Goal: Information Seeking & Learning: Learn about a topic

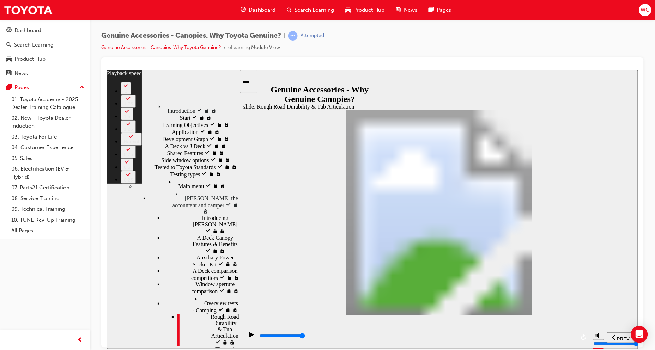
scroll to position [340, 0]
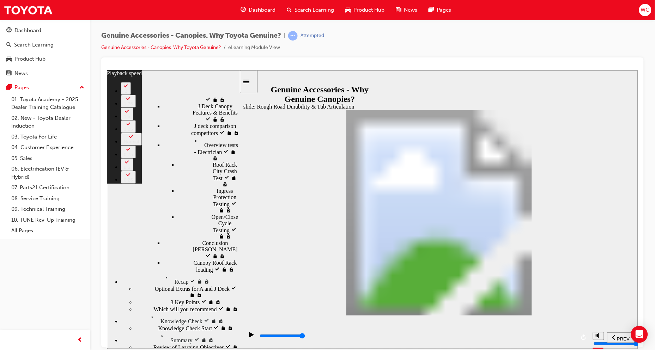
click at [249, 336] on icon "play/pause" at bounding box center [251, 334] width 5 height 5
type input "74"
type input "800"
type input "0"
type input "1300"
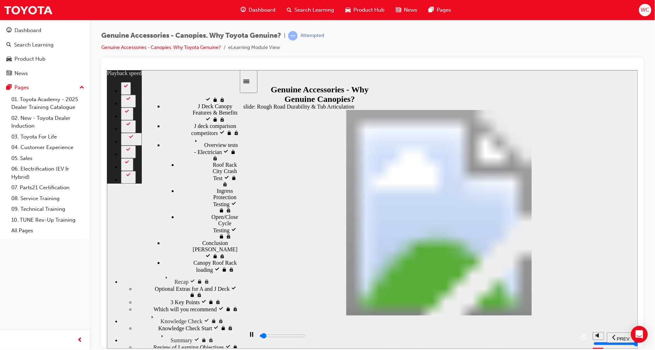
type input "0"
type input "1300"
type input "0"
type input "1300"
type input "0"
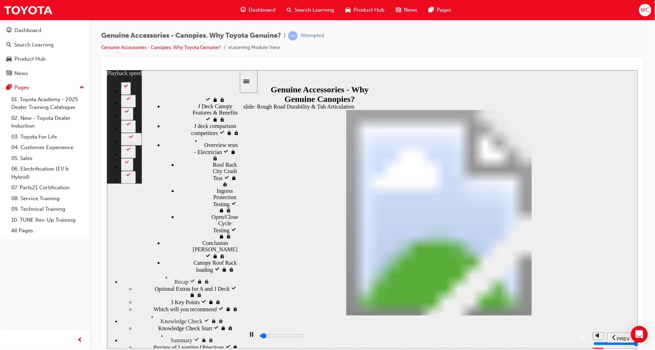
type input "1300"
type input "0"
type input "1300"
type input "0"
type input "1300"
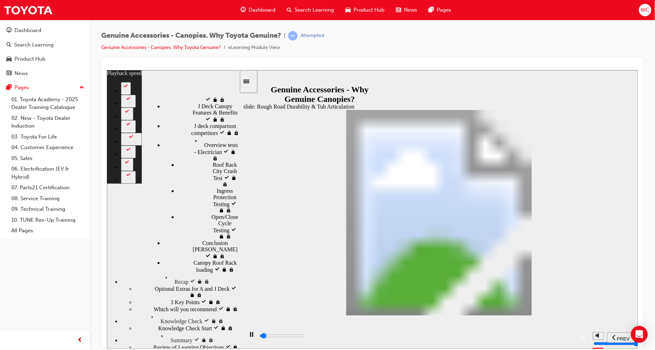
type input "0"
type input "1400"
type input "0"
type input "1400"
type input "0"
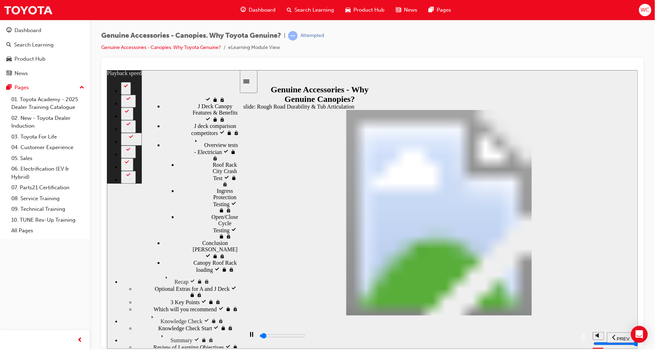
type input "1400"
type input "0"
type input "1400"
type input "0"
type input "1400"
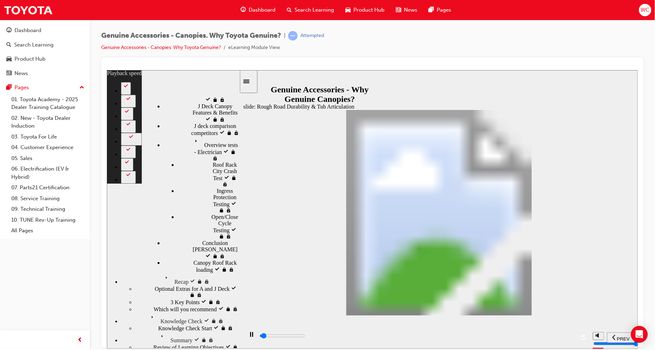
type input "0"
type input "1400"
type input "0"
type input "1500"
type input "0"
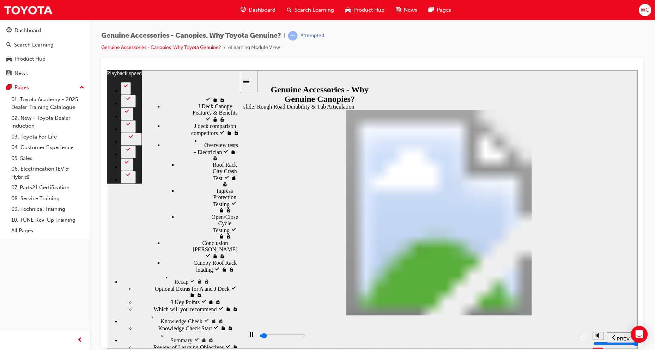
type input "1500"
type input "0"
type input "1500"
type input "0"
type input "1500"
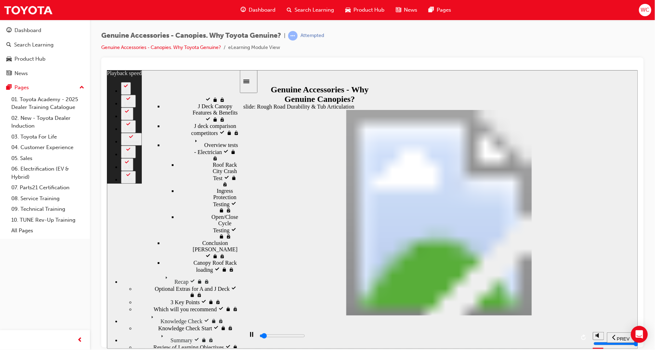
type input "0"
type input "1500"
type input "0"
type input "1500"
type input "0"
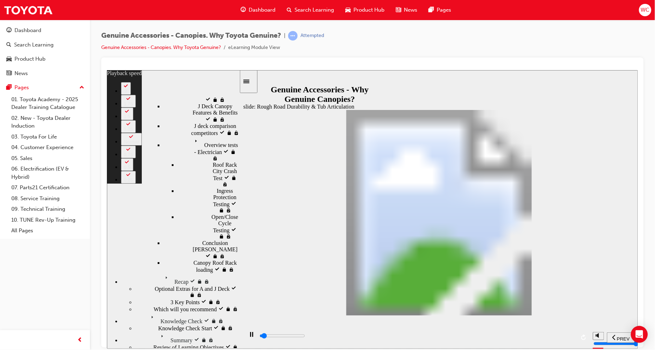
type input "1600"
type input "0"
type input "1600"
type input "0"
type input "1600"
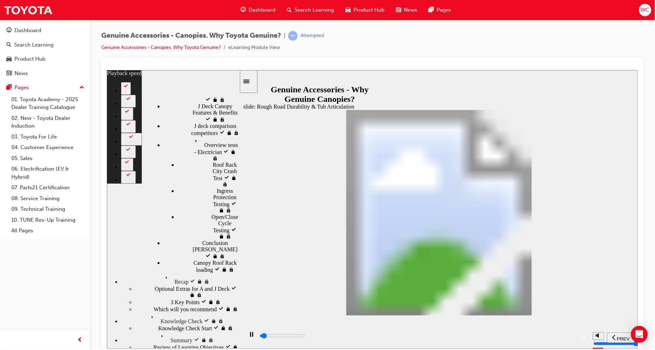
type input "0"
type input "1600"
type input "0"
type input "1600"
type input "0"
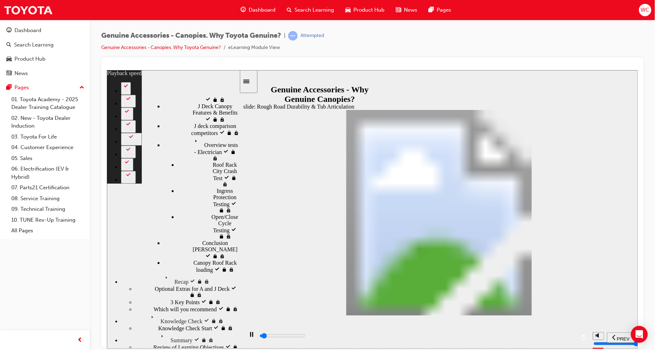
type input "1600"
type input "0"
type input "1700"
type input "0"
type input "1700"
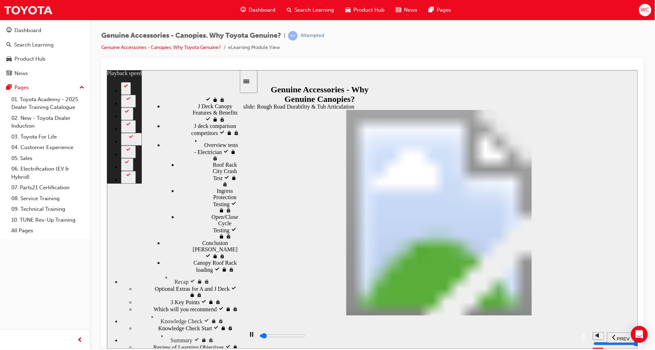
type input "0"
type input "1700"
type input "0"
type input "1700"
type input "0"
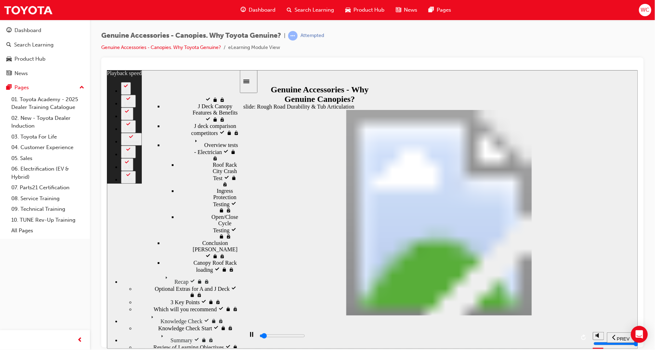
type input "1700"
type input "0"
type input "1700"
type input "0"
type input "1800"
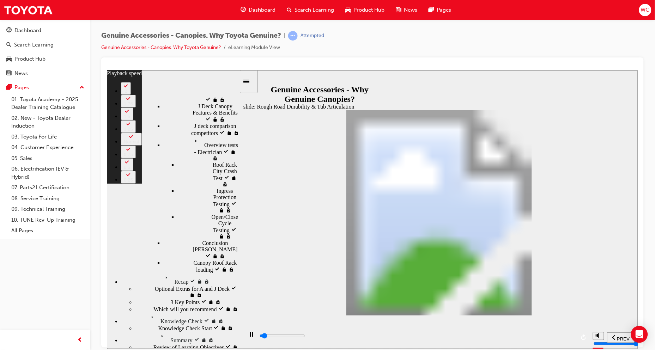
type input "0"
type input "1800"
type input "0"
type input "1800"
type input "1"
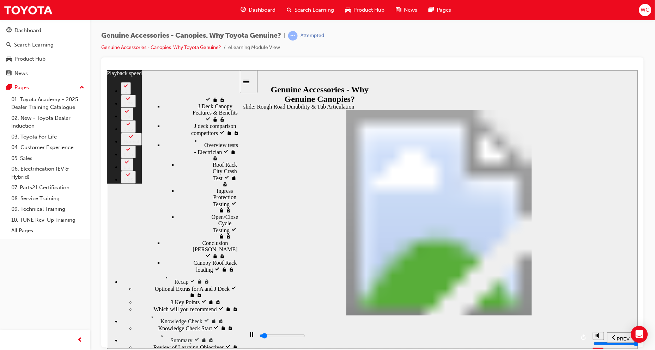
type input "1800"
type input "1"
type input "1800"
type input "1"
type input "1800"
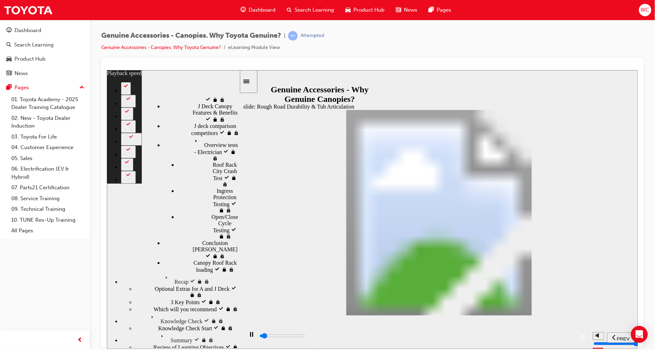
type input "1"
type input "1900"
click at [578, 337] on button "replay" at bounding box center [583, 337] width 11 height 11
type input "1"
type input "0"
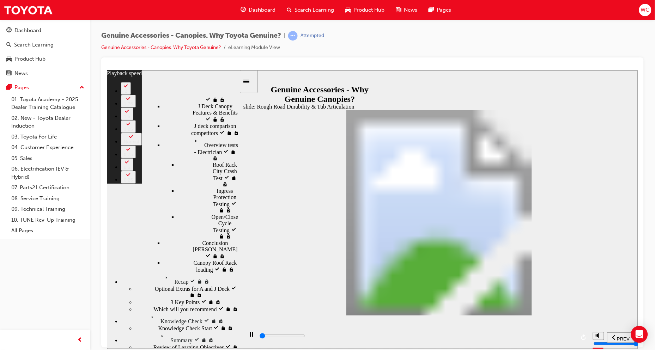
type input "0"
type input "1300"
type input "0"
type input "1300"
type input "0"
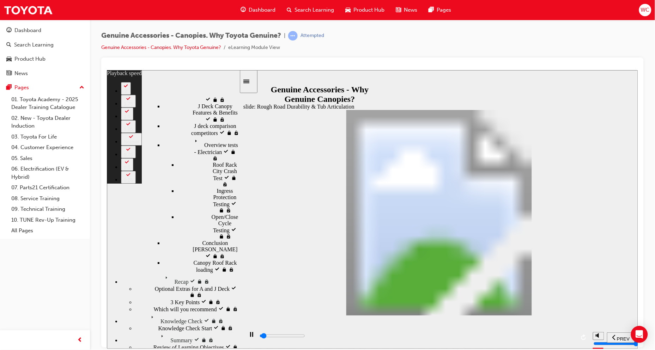
type input "1200"
type input "0"
type input "11700"
type input "0"
type input "13100"
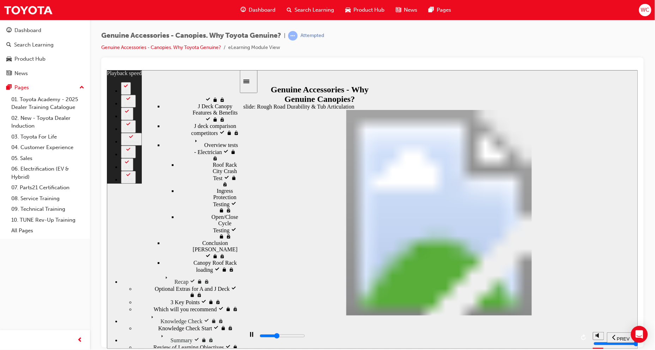
type input "0"
type input "14500"
type input "0"
type input "16800"
type input "0"
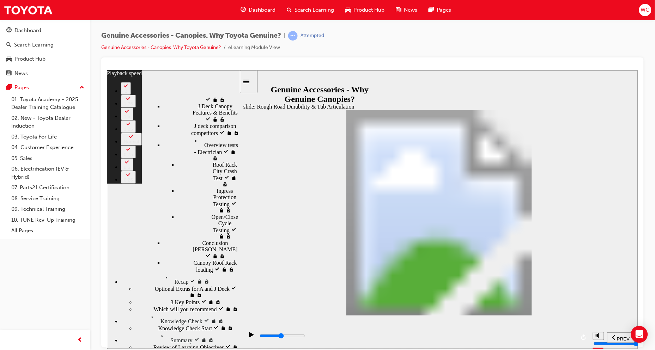
type input "19400"
type input "0"
type input "20600"
type input "0"
type input "21800"
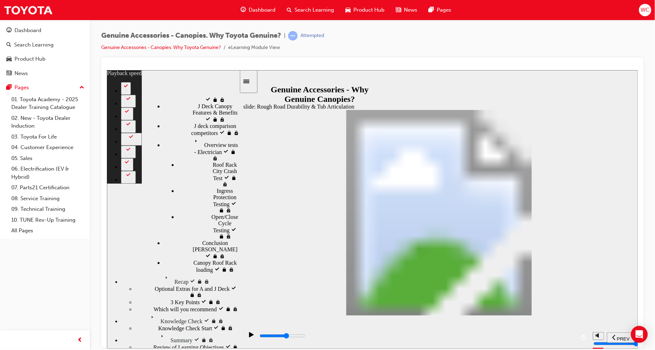
type input "0"
type input "23100"
type input "0"
type input "24600"
type input "0"
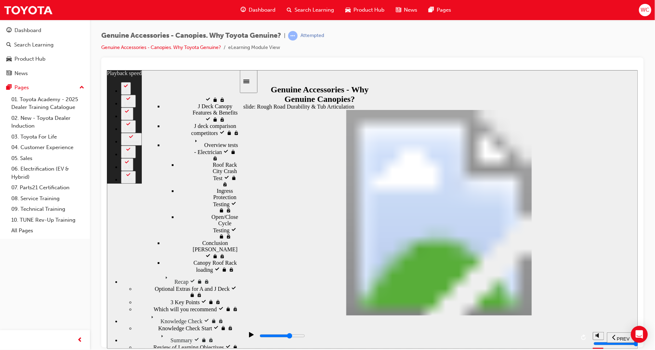
type input "26100"
type input "0"
type input "27800"
type input "0"
type input "30100"
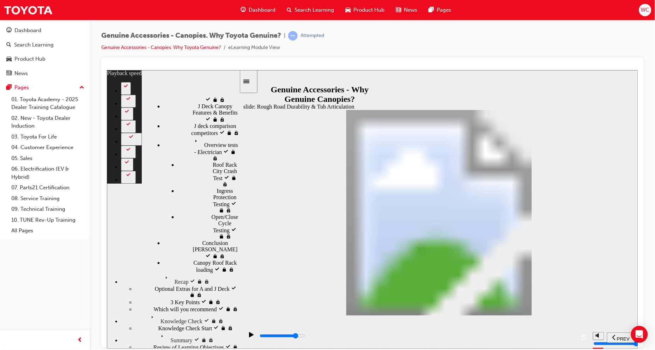
type input "0"
type input "30600"
type input "30"
type input "30700"
type input "30"
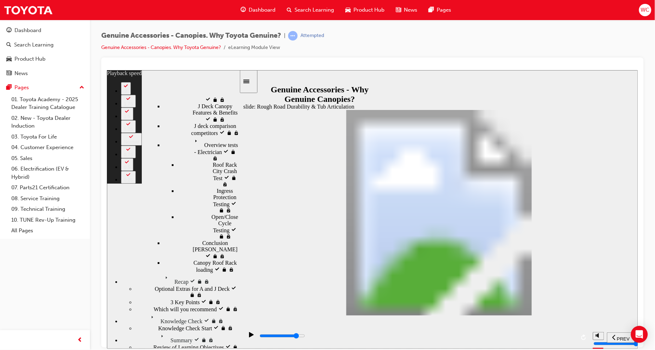
type input "31000"
drag, startPoint x: 269, startPoint y: 338, endPoint x: 533, endPoint y: 298, distance: 267.1
click at [531, 296] on div "slide: Rough Road Durability & Tub Articulation Rectangle 1 Tested to Toyota St…" at bounding box center [372, 209] width 531 height 279
type input "30"
type input "31100"
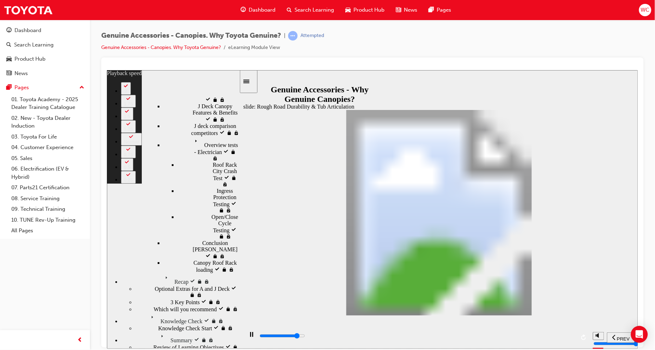
type input "30"
type input "31400"
type input "30"
type input "31700"
type input "31"
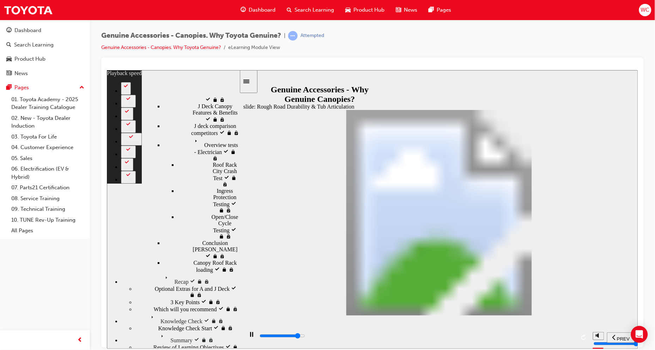
type input "31900"
type input "31"
type input "32000"
type input "31"
type input "32200"
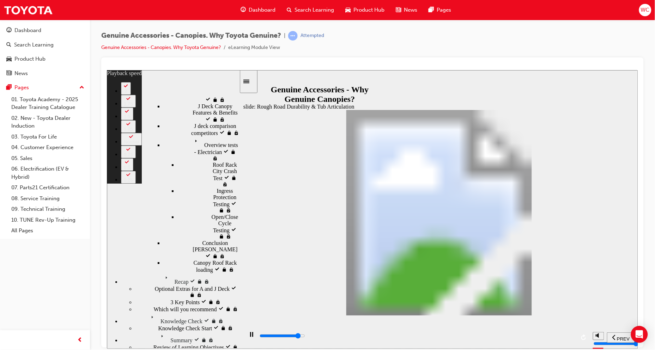
type input "31"
type input "32400"
type input "31"
type input "32700"
type input "32"
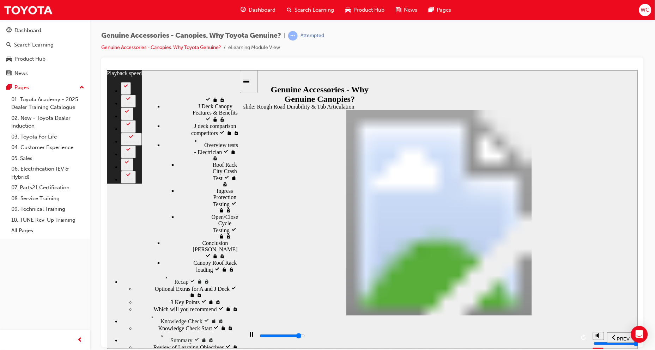
type input "32700"
type input "32"
type input "33000"
type input "32"
type input "33300"
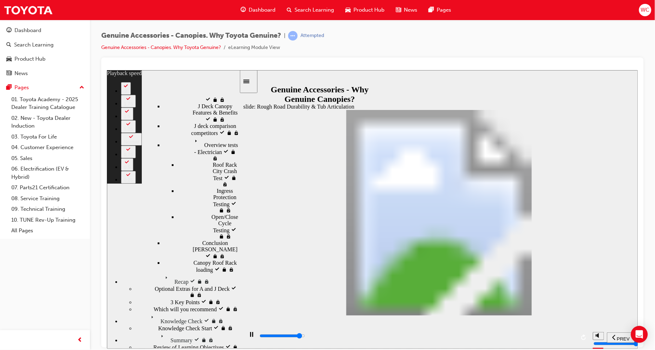
type input "32"
type input "33500"
type input "32"
type input "33800"
type input "33"
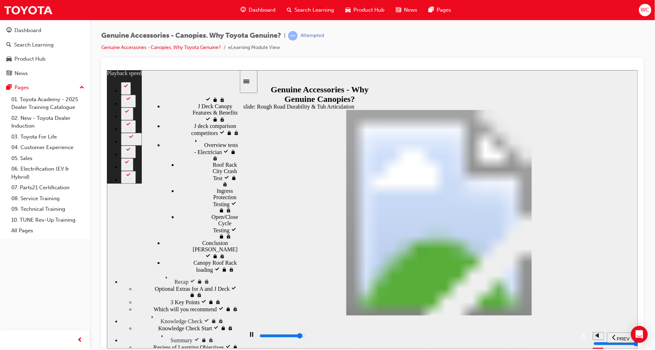
click at [118, 80] on div "Menu" at bounding box center [121, 81] width 10 height 5
type input "34100"
type input "33"
type input "34300"
type input "33"
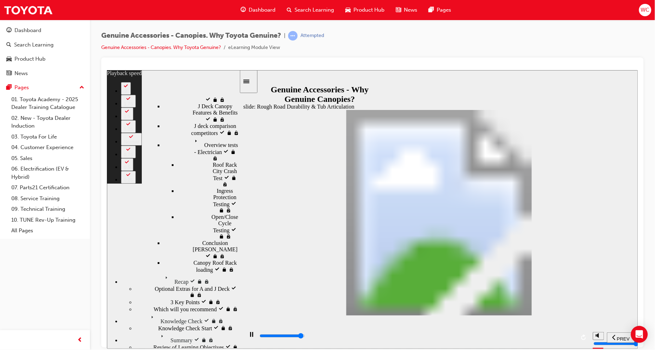
type input "34600"
type input "33"
type input "34700"
click at [249, 83] on icon "Sidebar Toggle" at bounding box center [246, 81] width 6 height 4
type input "33"
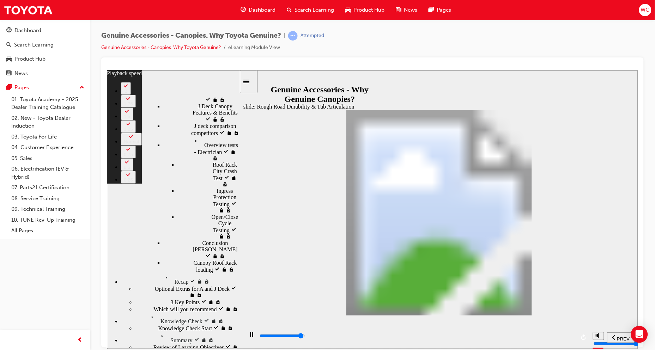
type input "34800"
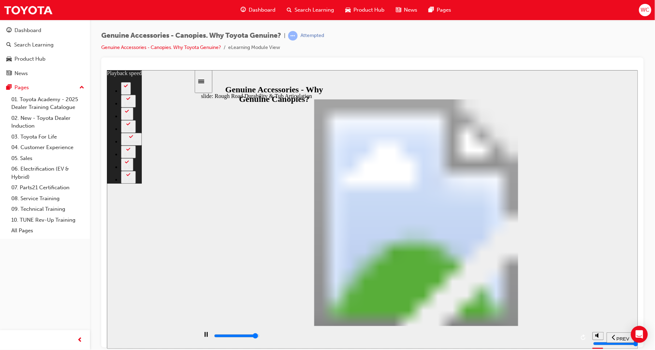
type input "33"
type input "34900"
type input "34"
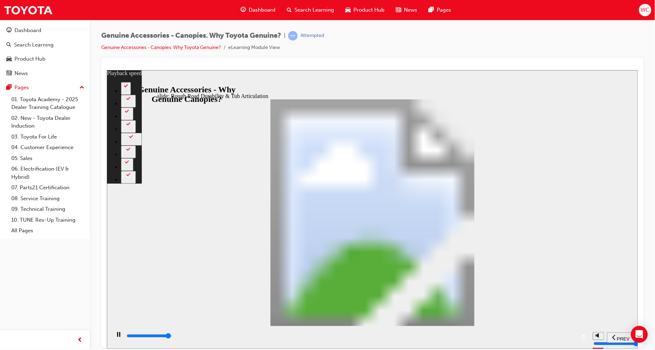
type input "35100"
type input "34"
type input "35400"
type input "34"
type input "35600"
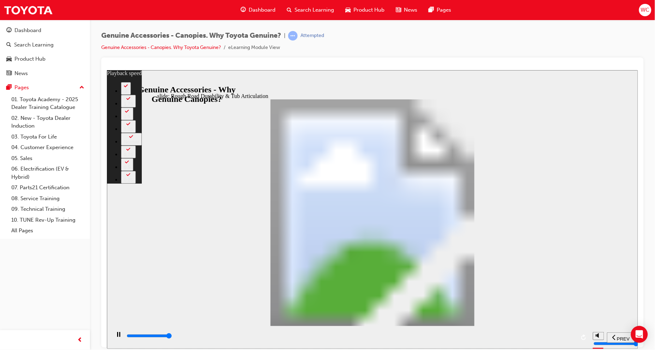
type input "35"
type input "35800"
type input "35"
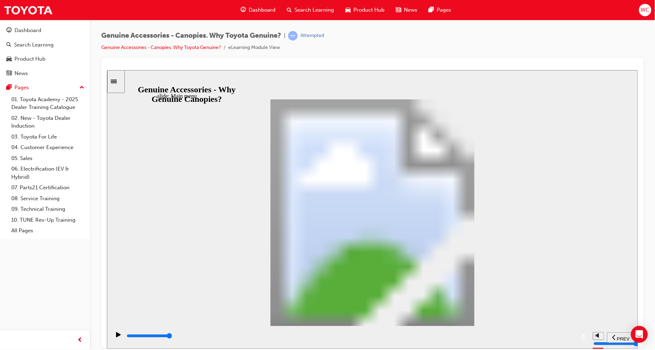
scroll to position [201, 0]
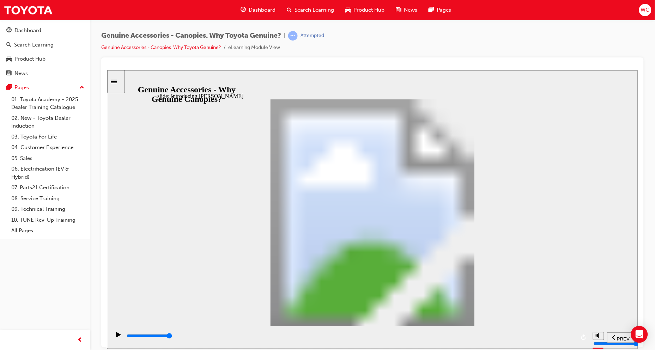
drag, startPoint x: 191, startPoint y: 337, endPoint x: 370, endPoint y: 342, distance: 179.2
click at [370, 340] on div "playback controls" at bounding box center [350, 336] width 449 height 8
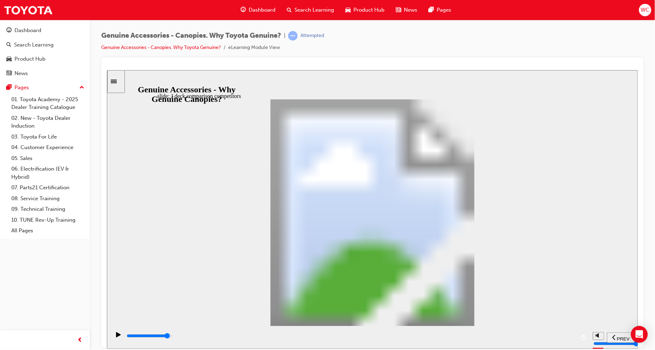
drag, startPoint x: 493, startPoint y: 334, endPoint x: 552, endPoint y: 332, distance: 59.3
click at [552, 332] on div "playback controls" at bounding box center [349, 337] width 479 height 23
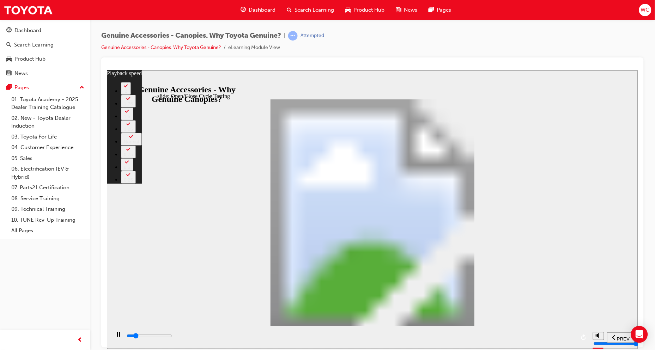
type input "5500"
type input "0"
type input "5500"
type input "0"
type input "5600"
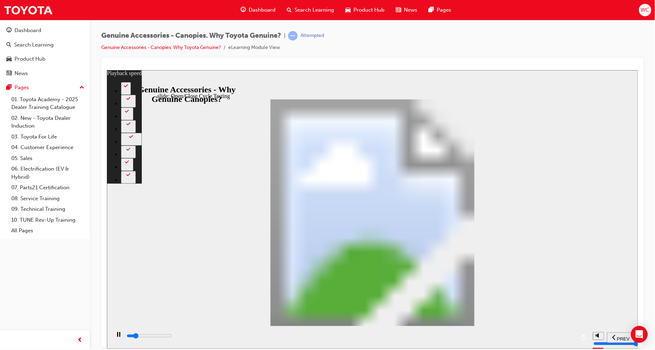
type input "0"
type input "5600"
type input "0"
type input "5600"
type input "0"
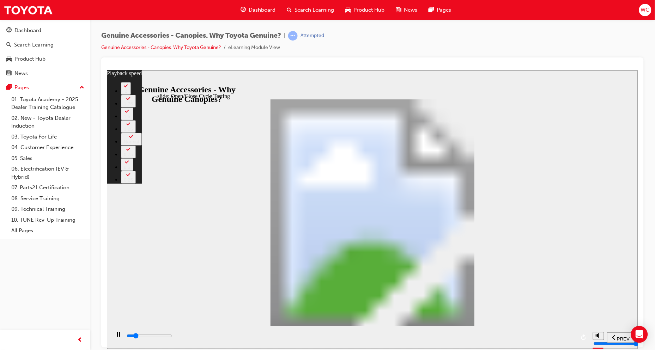
type input "5600"
type input "0"
type input "5600"
type input "0"
type input "5600"
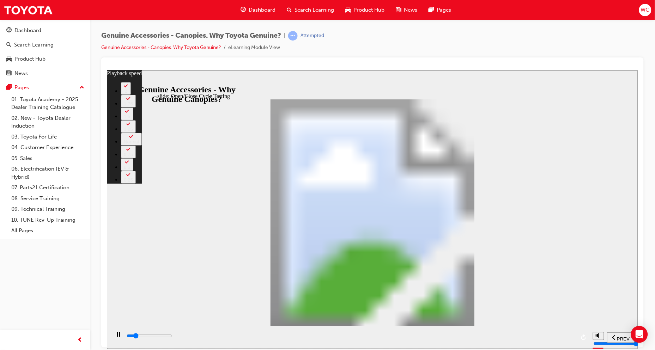
type input "0"
type input "5700"
type input "0"
type input "5700"
type input "0"
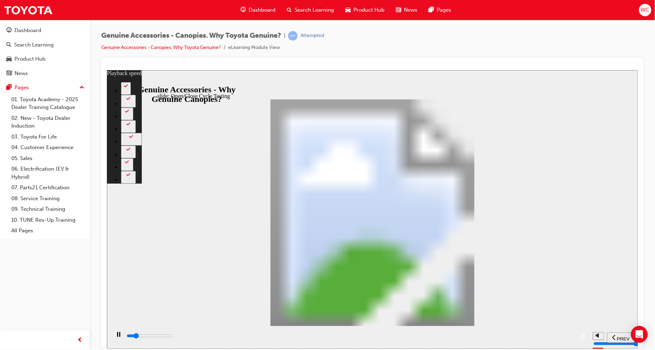
type input "5700"
type input "0"
type input "5700"
type input "0"
type input "5700"
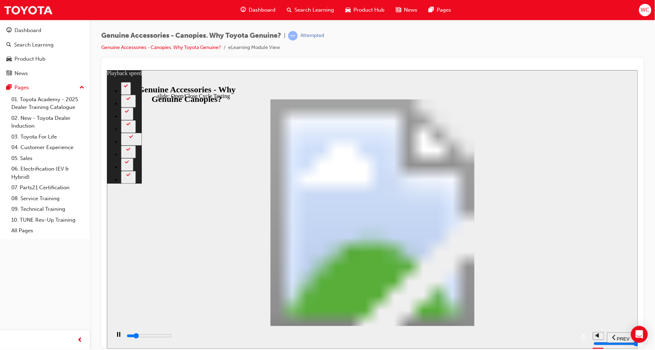
type input "0"
type input "5700"
type input "0"
type input "5800"
type input "0"
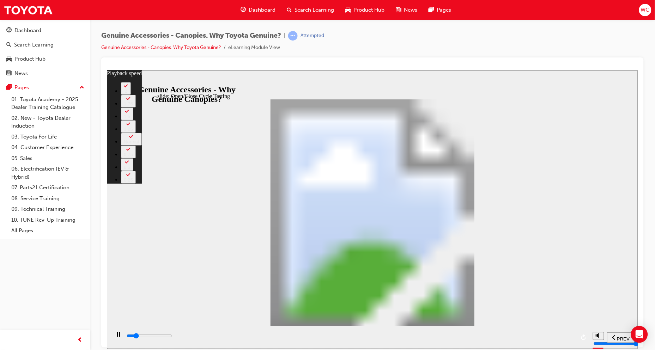
type input "5800"
type input "0"
type input "5800"
type input "0"
type input "5800"
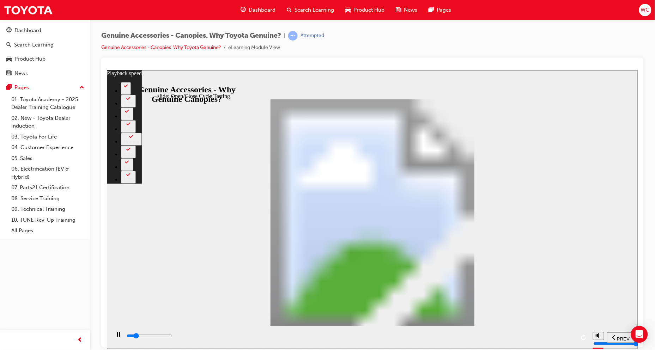
type input "0"
type input "5800"
type input "0"
type input "5800"
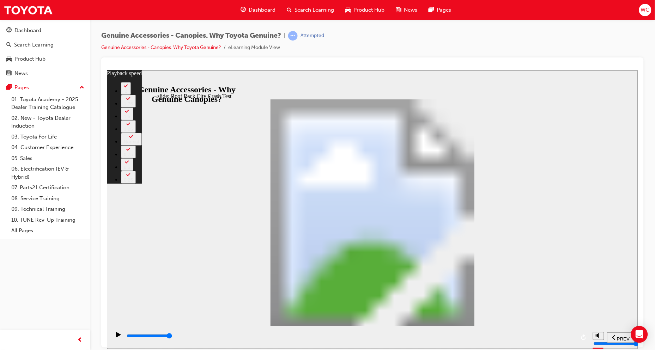
click at [342, 73] on div "slide: Roof Rack City Crash Test Rectangle 1 Tested to Toyota Standards Multipl…" at bounding box center [372, 209] width 531 height 279
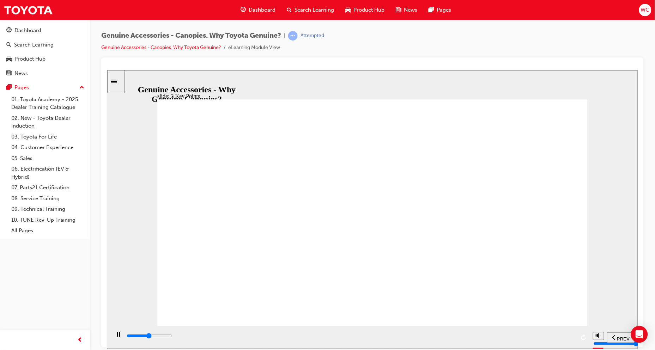
click at [118, 83] on div "Sidebar Toggle" at bounding box center [116, 81] width 12 height 5
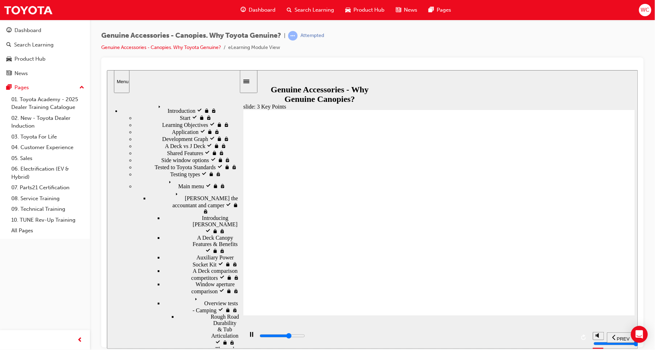
click at [120, 77] on button "Menu" at bounding box center [122, 81] width 16 height 23
click at [249, 80] on icon "Sidebar Toggle" at bounding box center [246, 81] width 6 height 4
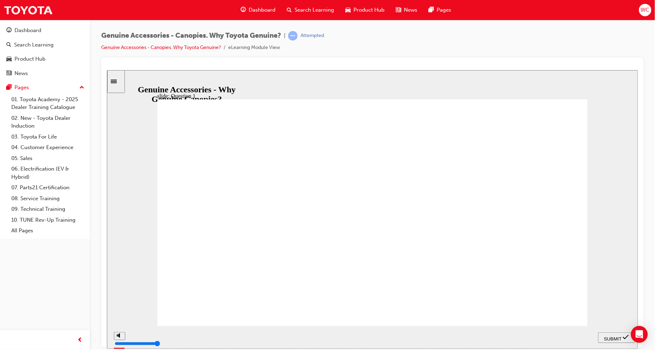
click at [614, 342] on nav "PREV NEXT SUBMIT" at bounding box center [616, 337] width 37 height 23
click at [614, 338] on span "SUBMIT" at bounding box center [613, 338] width 18 height 5
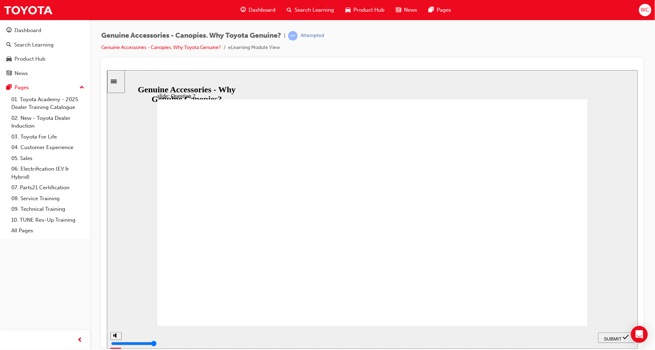
click at [621, 336] on span "SUBMIT" at bounding box center [613, 338] width 18 height 5
click at [608, 341] on div "SUBMIT" at bounding box center [616, 337] width 31 height 7
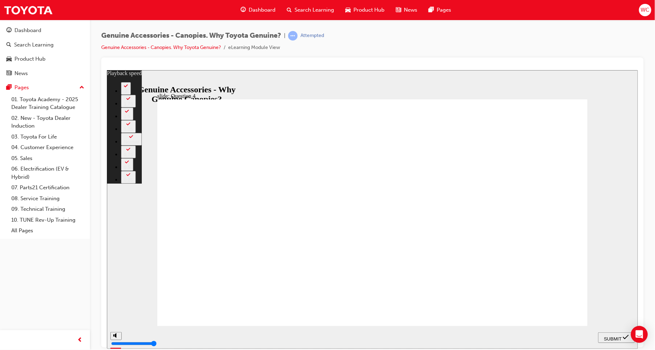
click at [608, 337] on span "SUBMIT" at bounding box center [613, 338] width 18 height 5
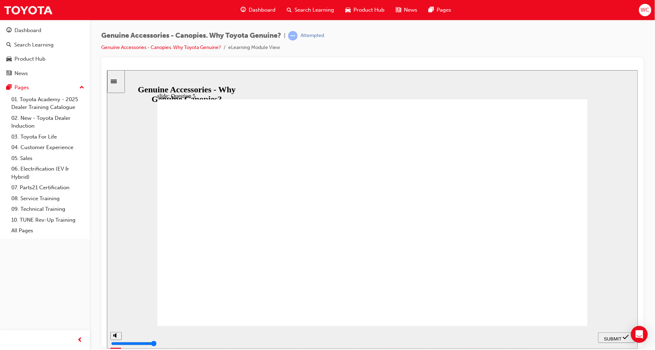
click at [611, 338] on span "SUBMIT" at bounding box center [613, 338] width 18 height 5
click at [620, 337] on span "SUBMIT" at bounding box center [613, 338] width 18 height 5
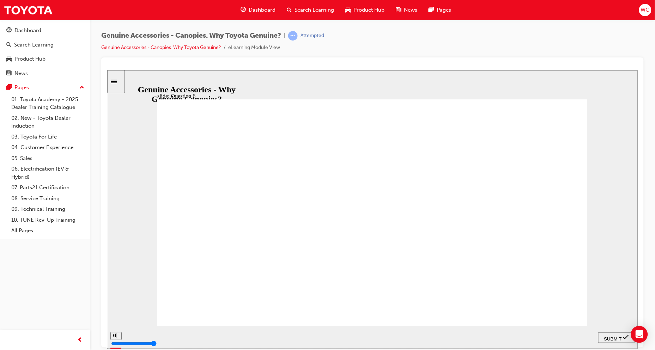
click at [612, 336] on span "SUBMIT" at bounding box center [613, 338] width 18 height 5
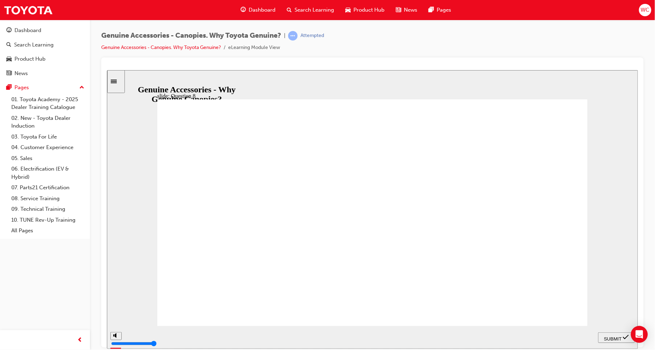
click at [604, 337] on span "SUBMIT" at bounding box center [613, 338] width 18 height 5
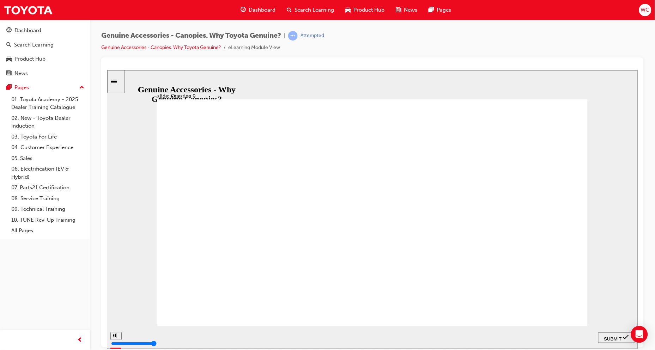
click at [615, 337] on span "SUBMIT" at bounding box center [613, 338] width 18 height 5
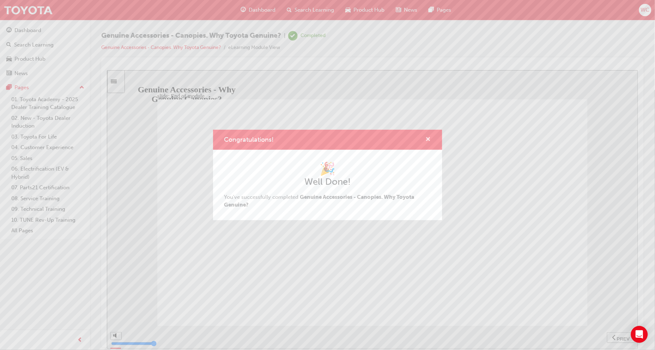
click at [427, 137] on span "cross-icon" at bounding box center [428, 140] width 5 height 6
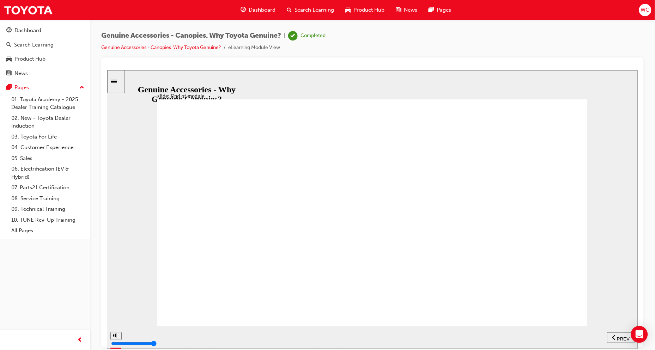
click at [114, 84] on div "Sidebar Toggle" at bounding box center [116, 81] width 12 height 5
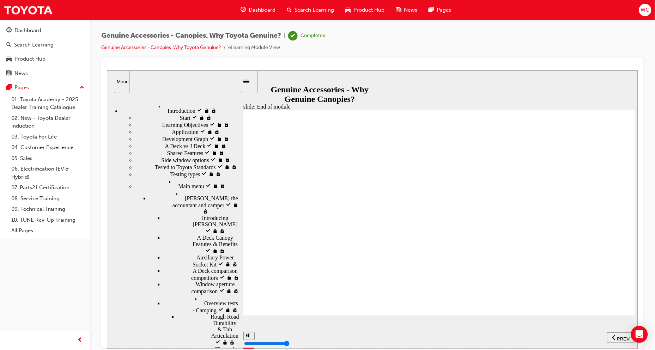
click at [311, 35] on div "Completed" at bounding box center [312, 35] width 25 height 7
